Goal: Register for event/course

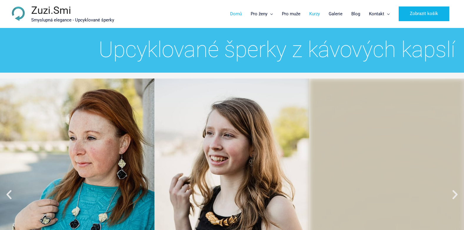
click at [317, 13] on link "Kurzy" at bounding box center [314, 14] width 19 height 18
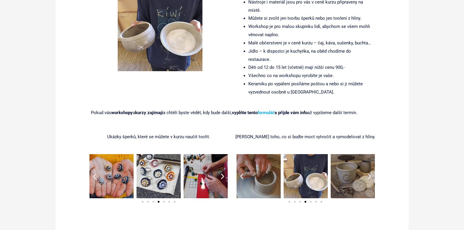
scroll to position [471, 0]
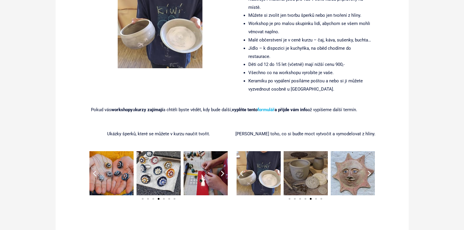
click at [118, 161] on img "4 z 7" at bounding box center [111, 173] width 44 height 44
click at [146, 161] on img "5 z 7" at bounding box center [158, 173] width 44 height 44
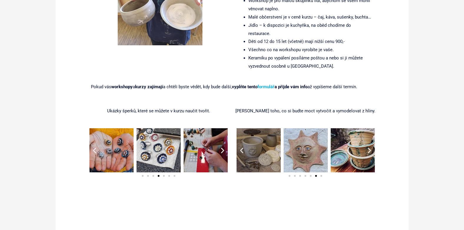
scroll to position [500, 0]
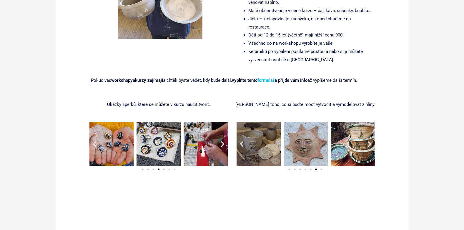
click at [222, 140] on icon "Další snímek" at bounding box center [222, 143] width 7 height 7
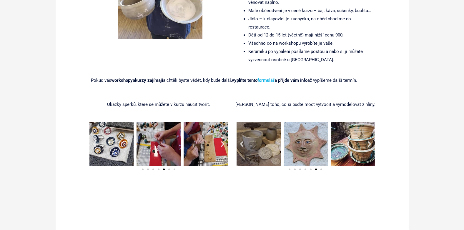
click at [222, 140] on icon "Další snímek" at bounding box center [222, 143] width 7 height 7
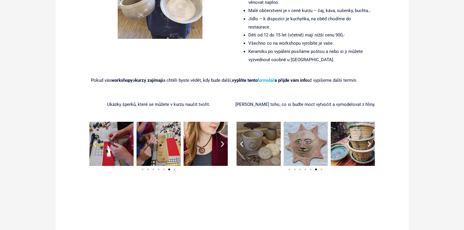
click at [222, 140] on icon "Další snímek" at bounding box center [222, 143] width 7 height 7
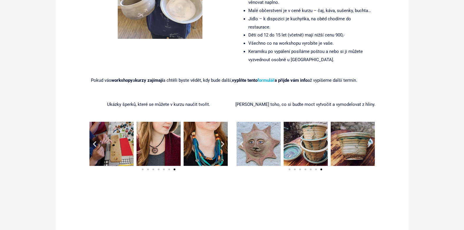
click at [222, 140] on icon "Další snímek" at bounding box center [222, 143] width 7 height 7
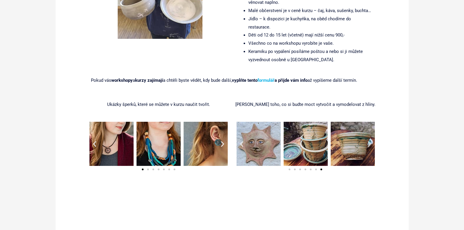
click at [222, 140] on icon "Další snímek" at bounding box center [222, 143] width 7 height 7
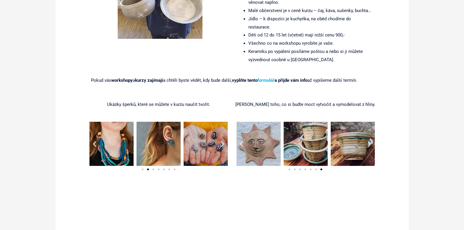
click at [222, 140] on icon "Další snímek" at bounding box center [222, 143] width 7 height 7
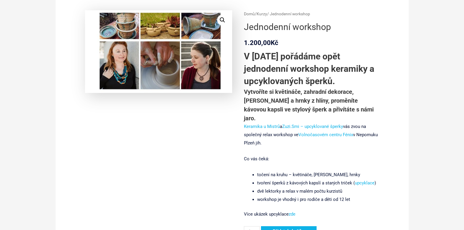
scroll to position [0, 0]
